Goal: Obtain resource: Download file/media

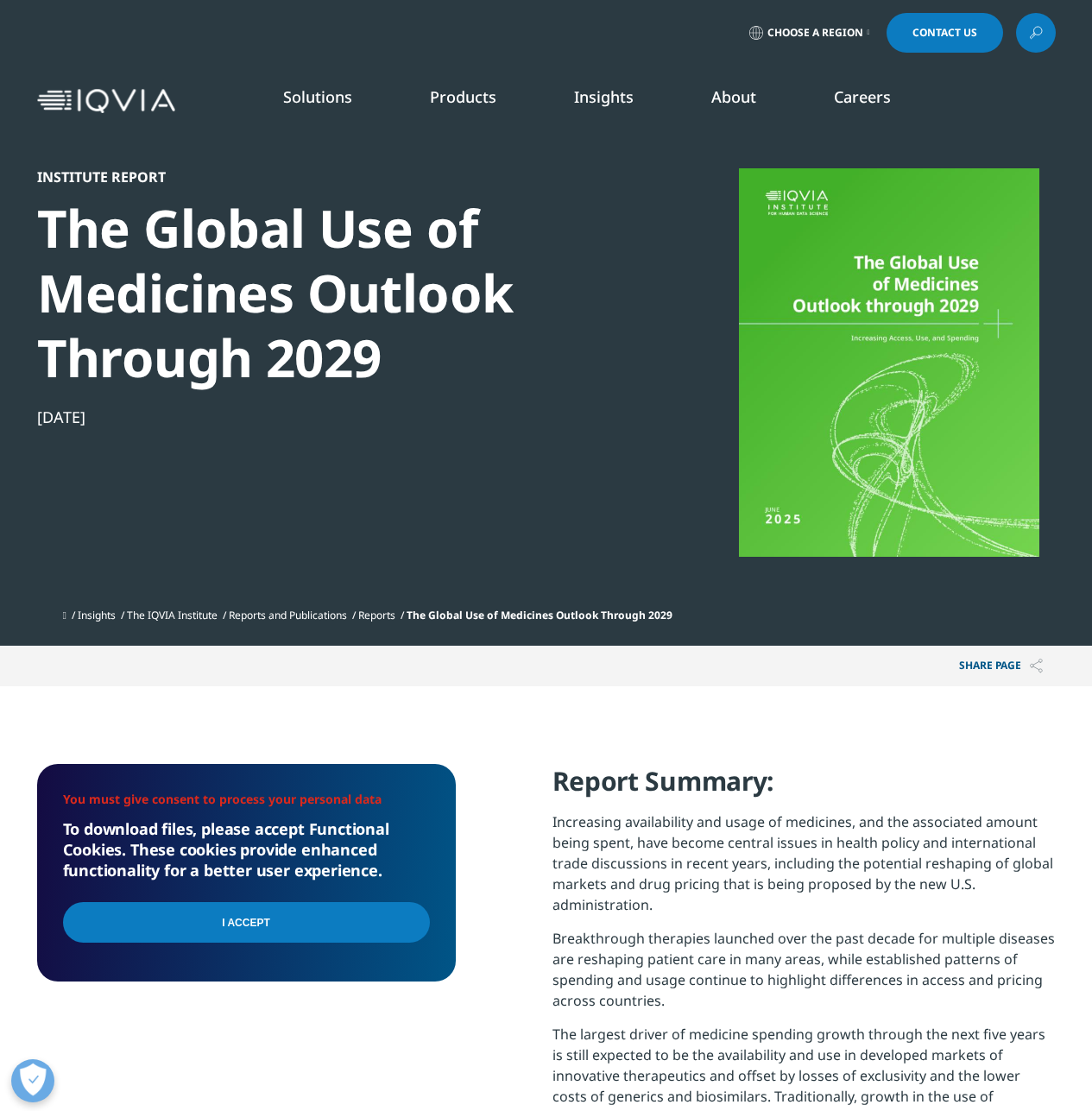
click at [237, 918] on input "I Accept" at bounding box center [246, 922] width 366 height 41
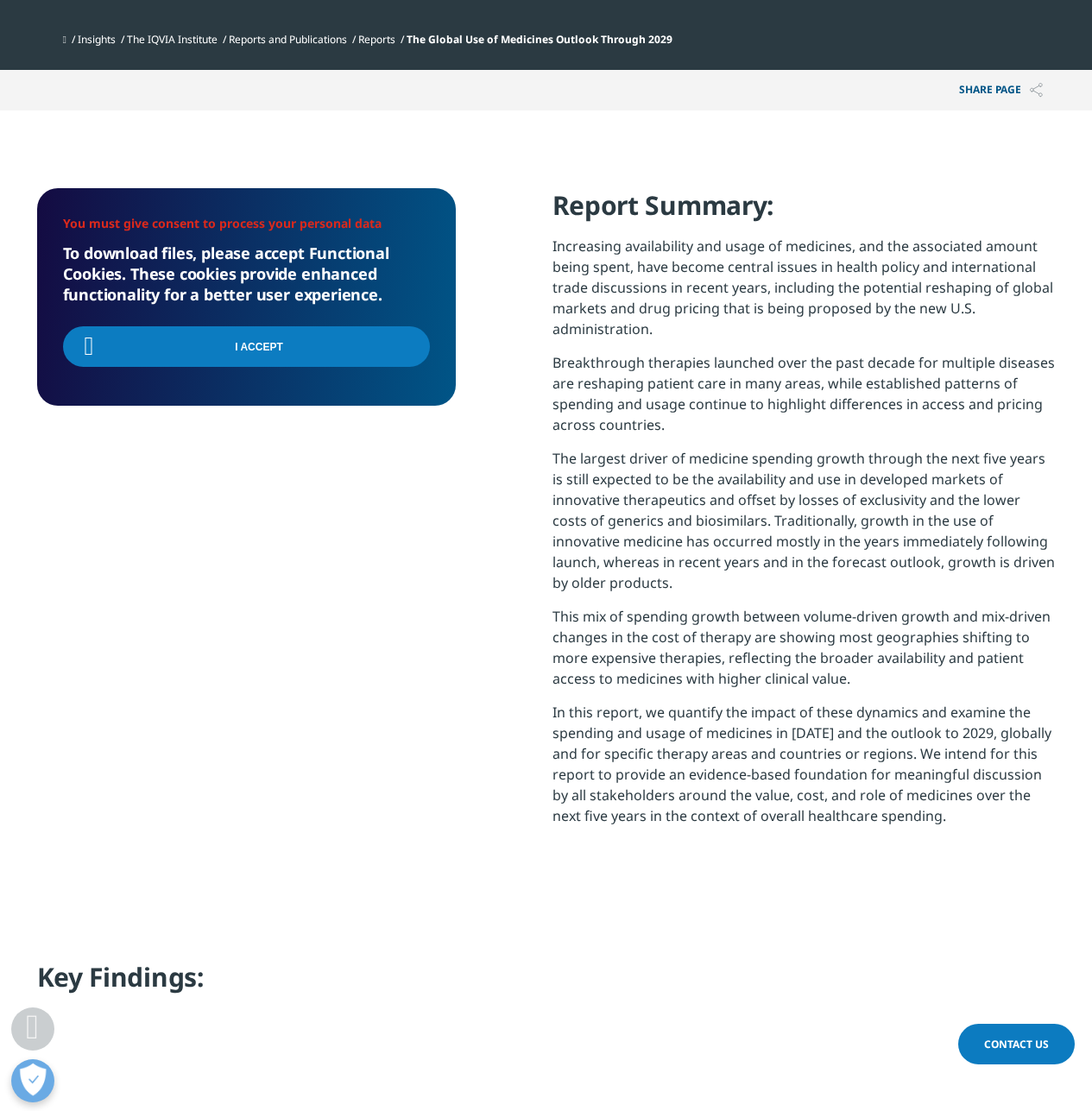
scroll to position [1151, 0]
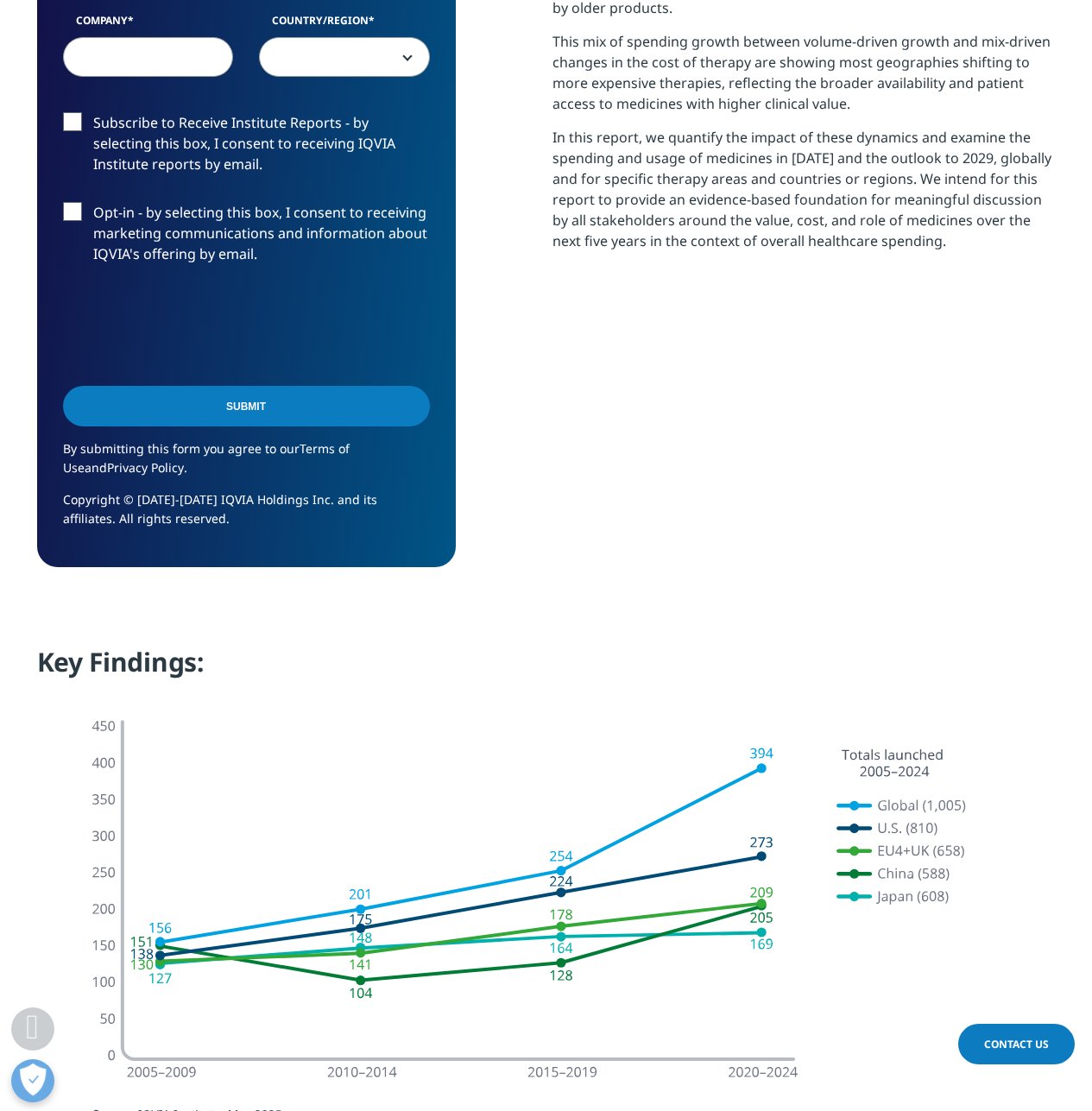
scroll to position [575, 0]
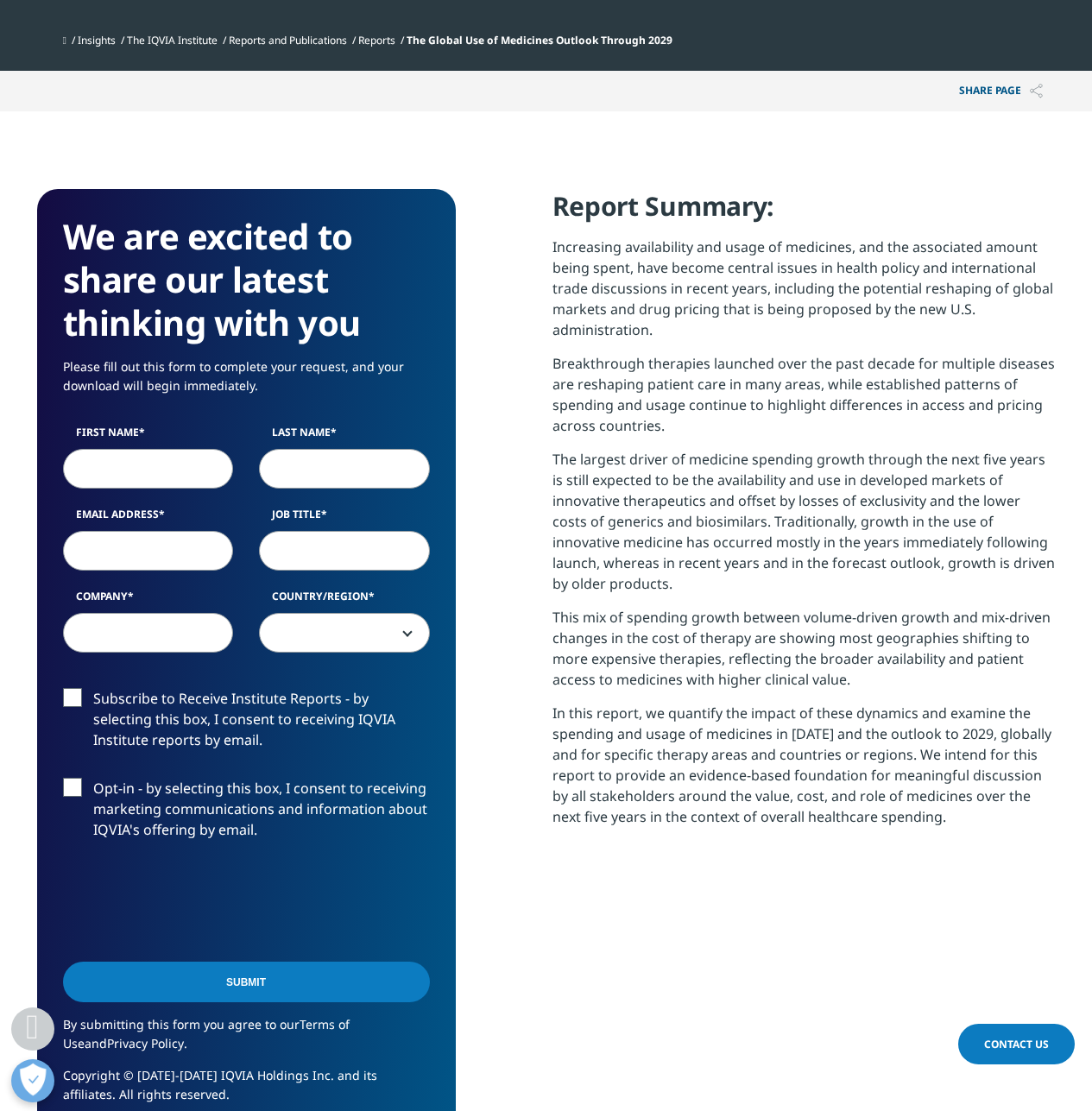
click at [125, 480] on input "First Name" at bounding box center [148, 468] width 171 height 40
type input "[PERSON_NAME]"
click at [279, 473] on input "Last Name" at bounding box center [344, 468] width 171 height 40
type input "[PERSON_NAME]"
click at [138, 547] on input "Email Address" at bounding box center [148, 550] width 171 height 40
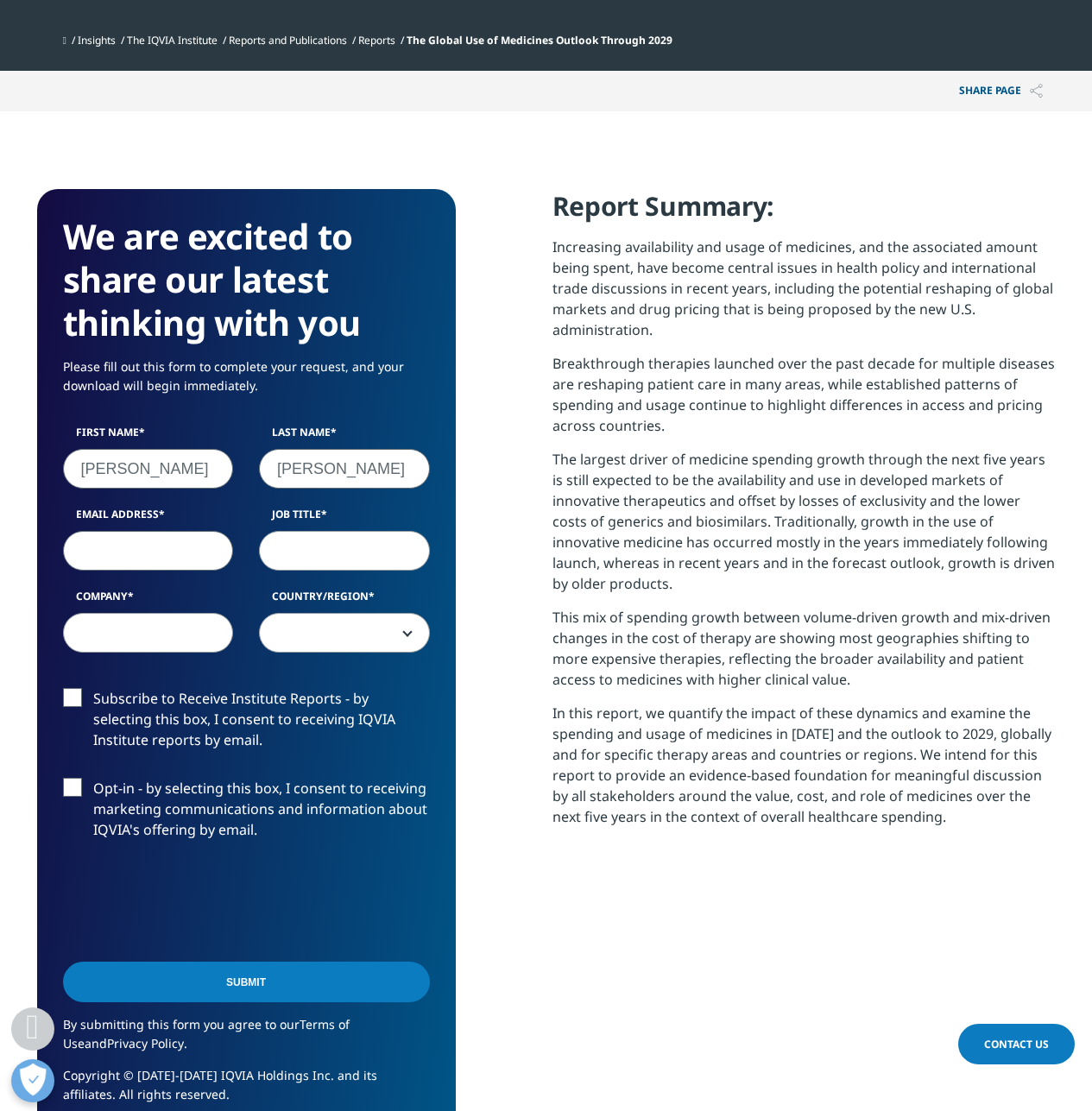
type input "[EMAIL_ADDRESS][DOMAIN_NAME]"
click at [294, 547] on input "Job Title" at bounding box center [344, 550] width 171 height 40
type input "Sr Mgr L&P"
click at [137, 636] on input "Company" at bounding box center [148, 632] width 171 height 40
type input "Amgen"
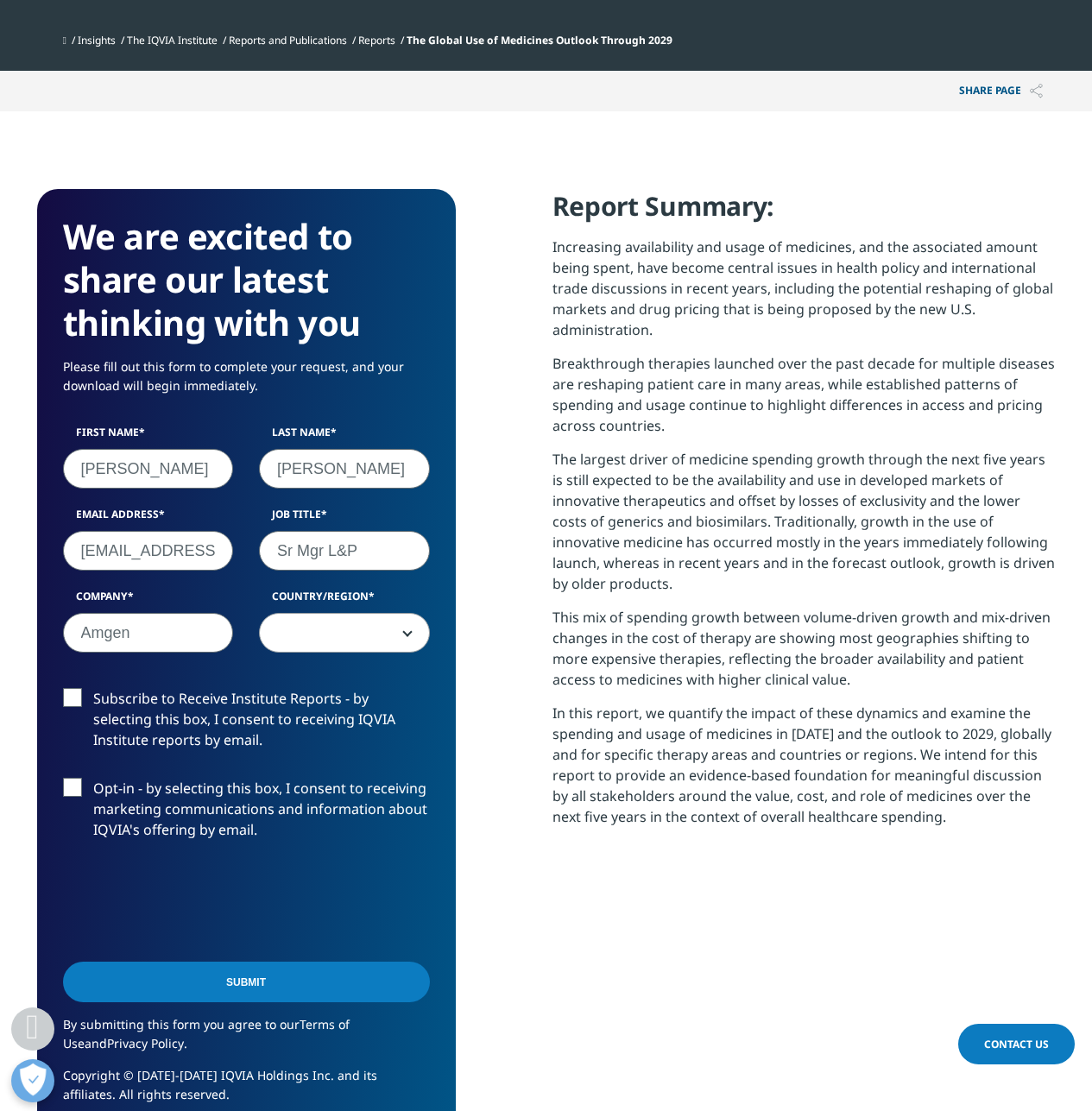
click at [323, 627] on span at bounding box center [344, 633] width 169 height 40
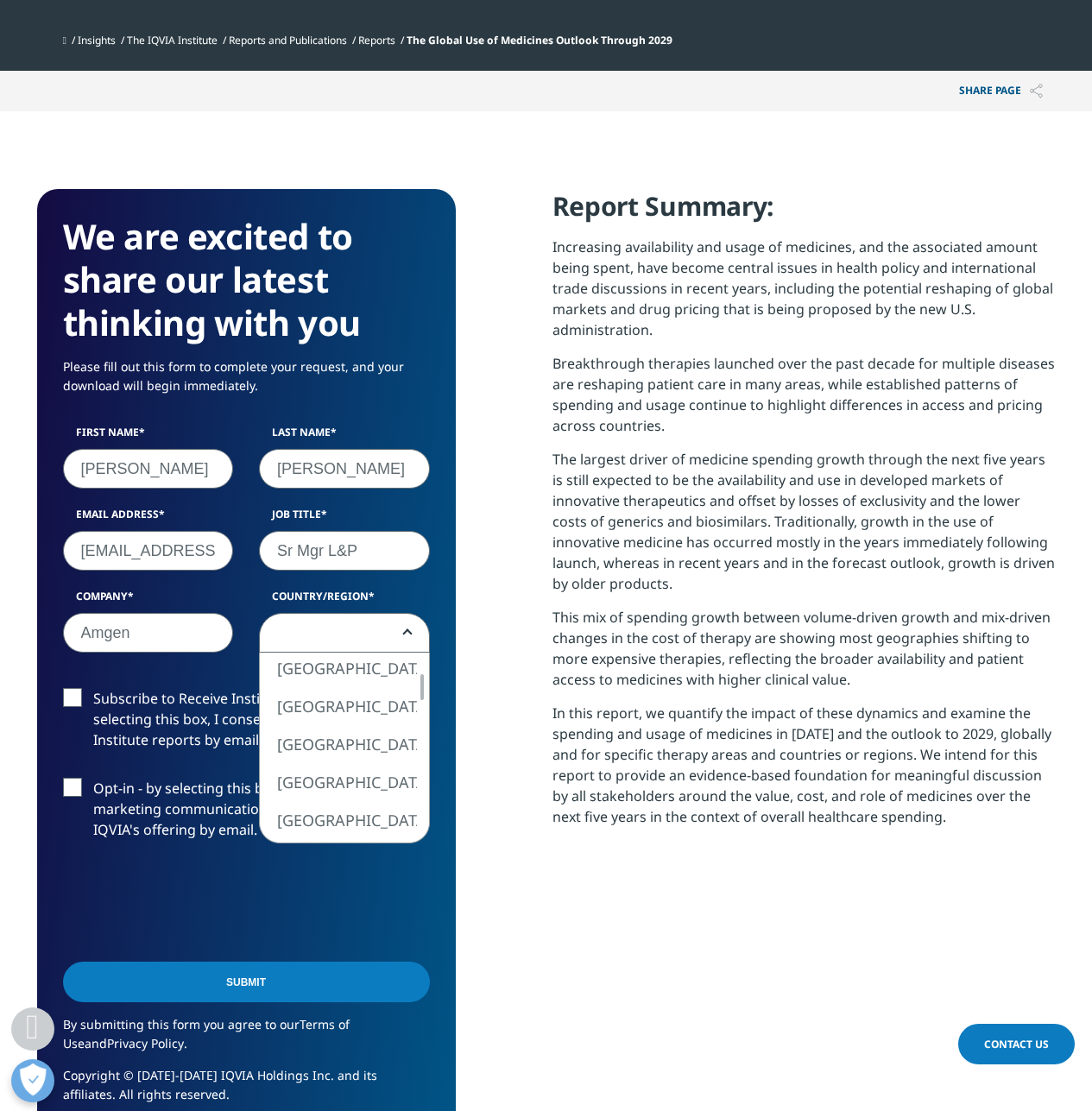
click at [337, 635] on span at bounding box center [344, 633] width 169 height 40
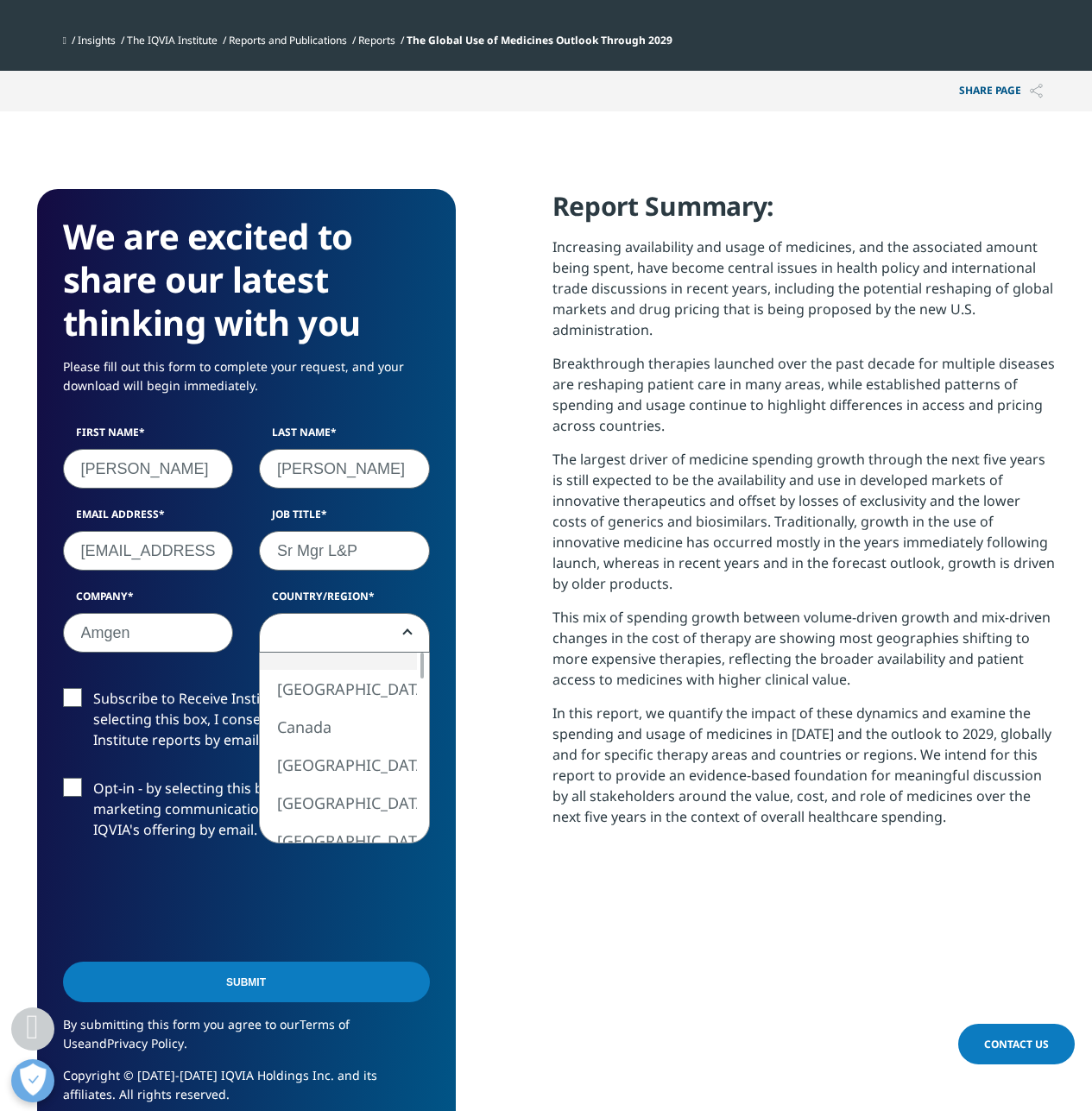
click at [337, 635] on span at bounding box center [344, 633] width 169 height 40
select select "Spain"
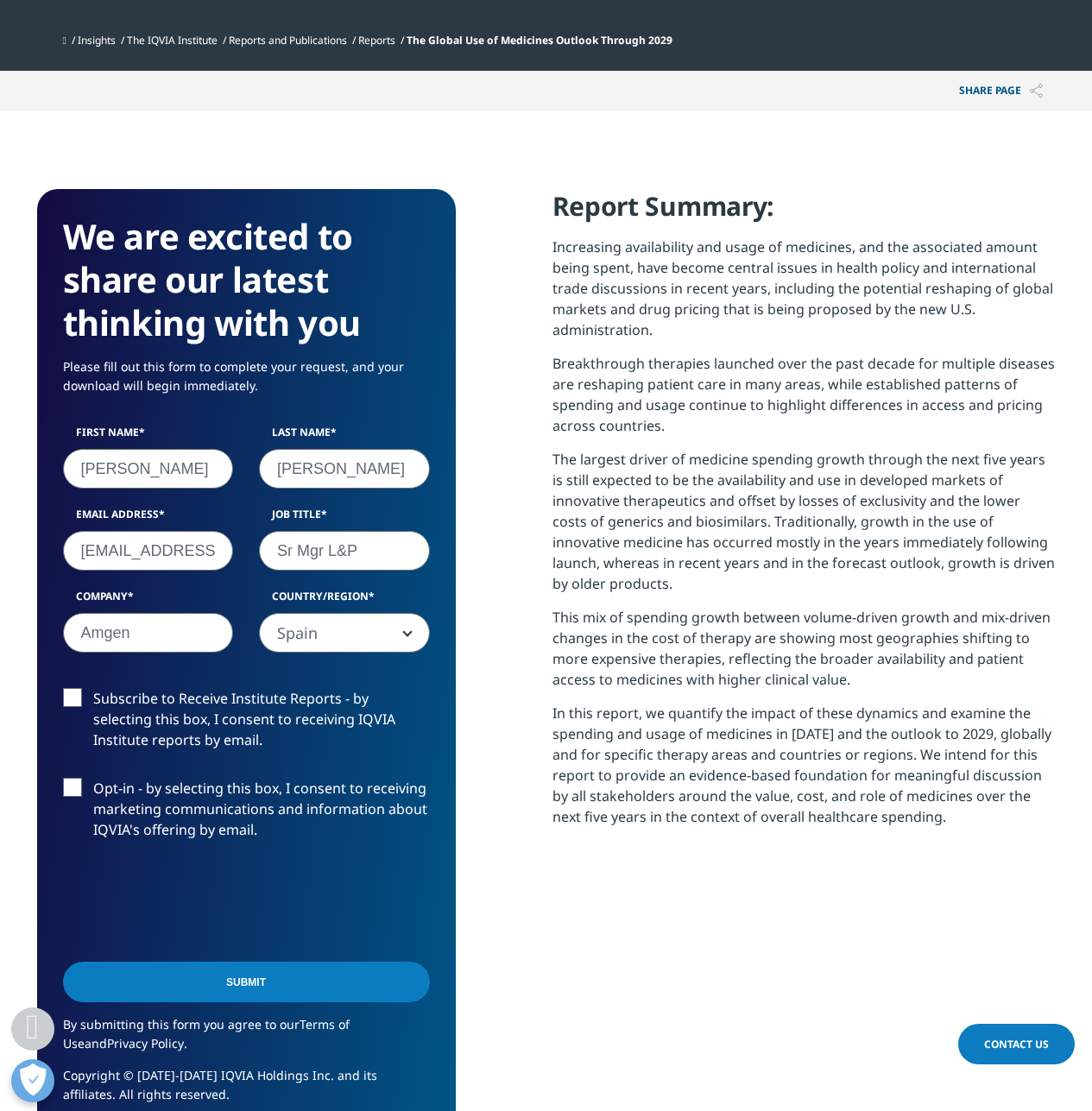
click at [209, 984] on input "Submit" at bounding box center [246, 982] width 366 height 41
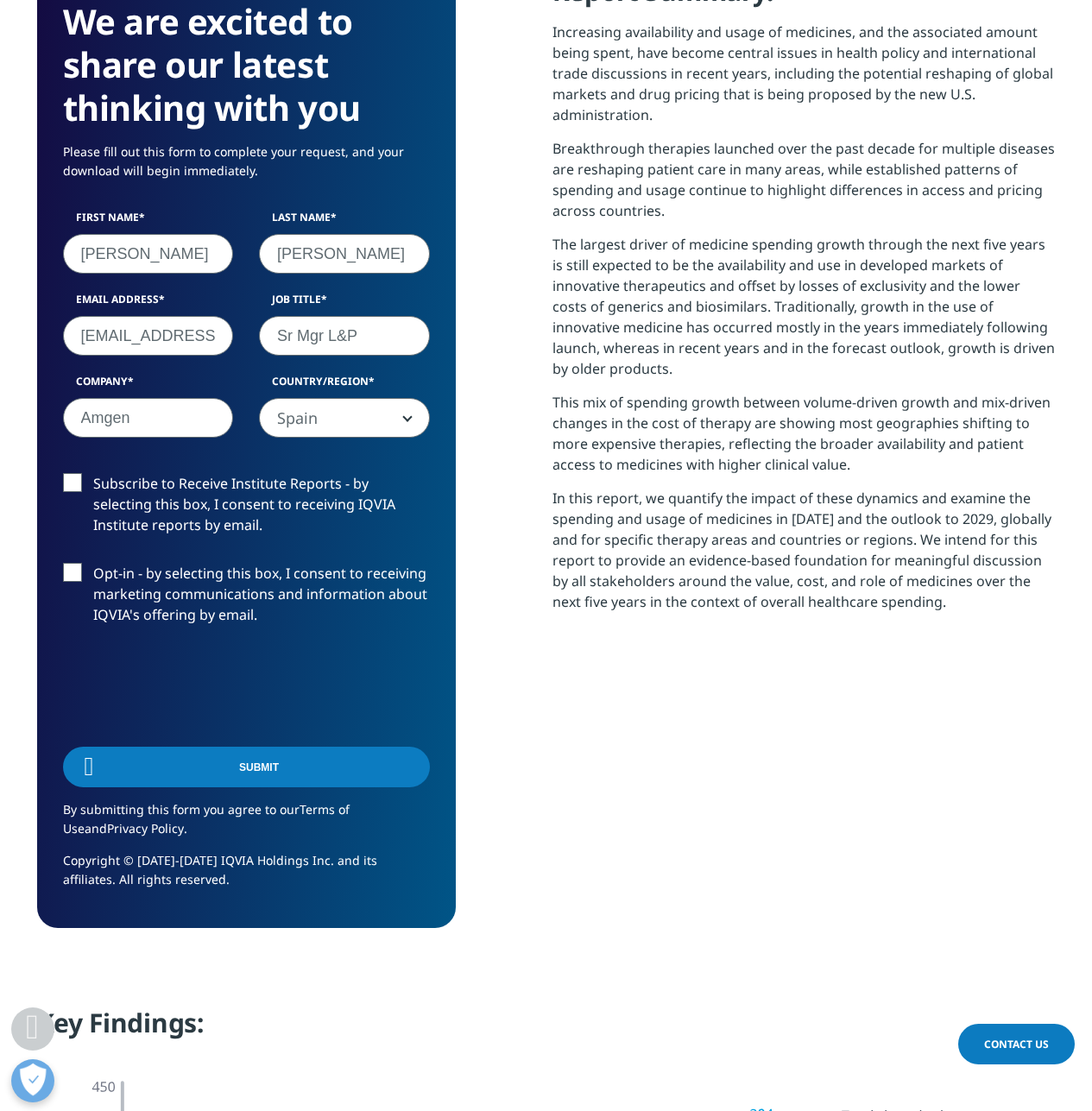
scroll to position [694, 1019]
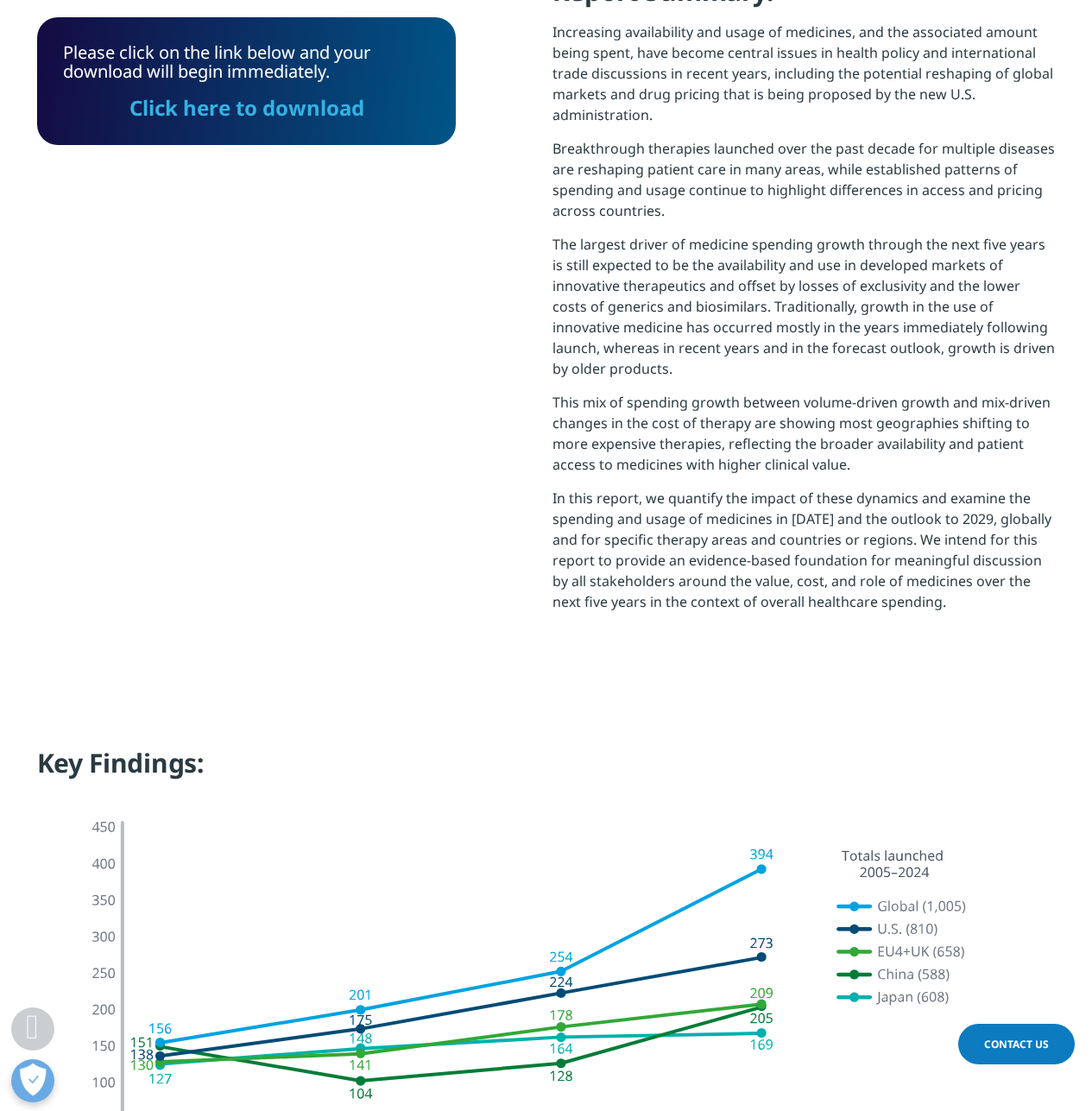
click at [257, 105] on link "Click here to download" at bounding box center [246, 107] width 234 height 29
